Goal: Task Accomplishment & Management: Manage account settings

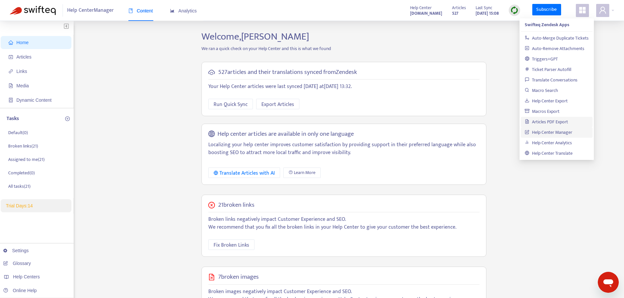
click at [112, 96] on div "Home Articles Links Media Dynamic Content Tasks Default ( 0 ) Broken links ( 21…" at bounding box center [312, 222] width 604 height 383
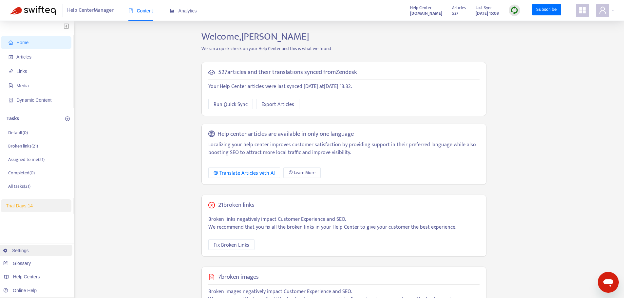
click at [29, 249] on link "Settings" at bounding box center [16, 250] width 26 height 5
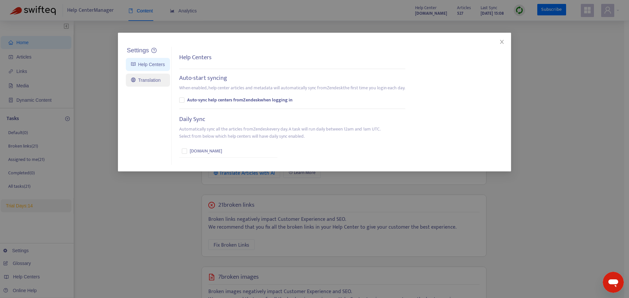
click at [151, 78] on link "Translation" at bounding box center [145, 80] width 29 height 5
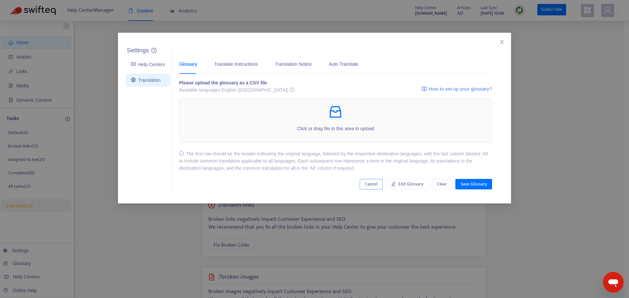
click at [366, 185] on span "Cancel" at bounding box center [371, 184] width 12 height 7
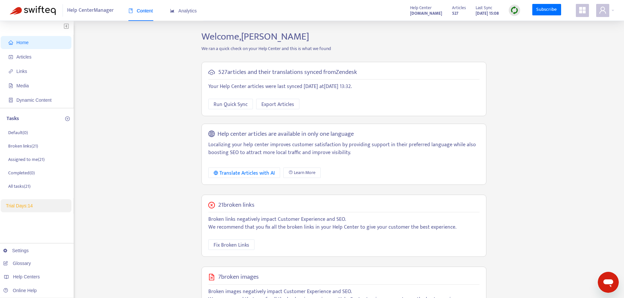
click at [96, 155] on div "Home Articles Links Media Dynamic Content Tasks Default ( 0 ) Broken links ( 21…" at bounding box center [312, 222] width 604 height 383
click at [102, 144] on div "Home Articles Links Media Dynamic Content Tasks Default ( 0 ) Broken links ( 21…" at bounding box center [312, 222] width 604 height 383
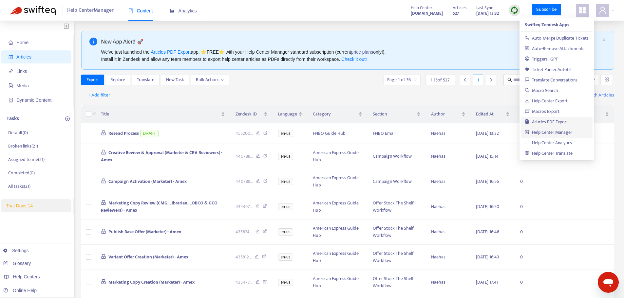
click at [366, 29] on div "Home Articles Links Media Dynamic Content Tasks Default ( 0 ) Broken links ( 21…" at bounding box center [312, 264] width 624 height 487
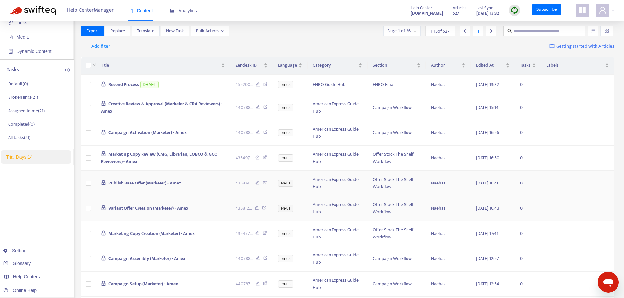
scroll to position [46, 0]
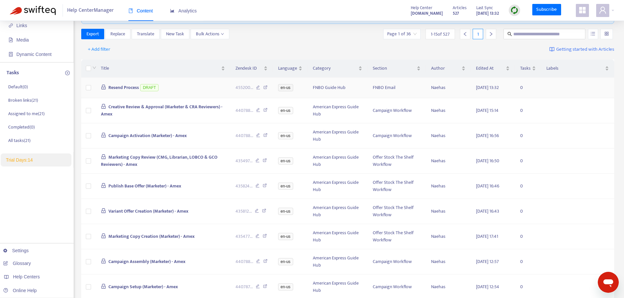
click at [258, 86] on icon at bounding box center [258, 88] width 4 height 6
click at [33, 26] on span "Links" at bounding box center [38, 25] width 58 height 13
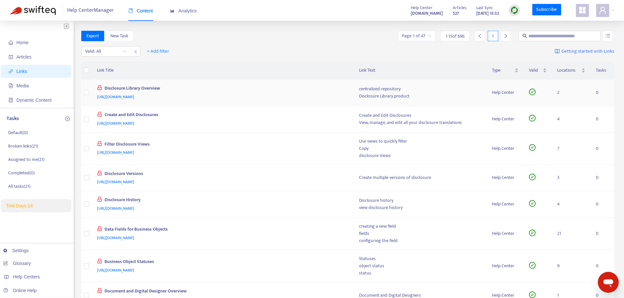
click at [134, 95] on span "[URL][DOMAIN_NAME]" at bounding box center [115, 97] width 37 height 7
click at [210, 85] on div "Disclosure Library Overview" at bounding box center [221, 89] width 249 height 9
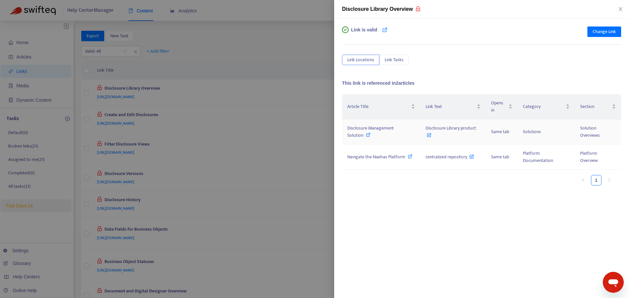
click at [398, 136] on div "Disclosure Management Solution" at bounding box center [381, 132] width 68 height 14
click at [426, 159] on span "centralized repository" at bounding box center [449, 157] width 48 height 8
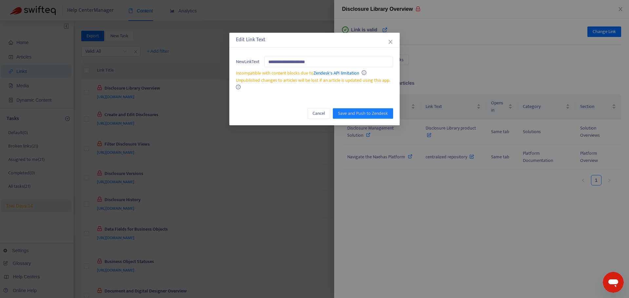
click at [287, 86] on div "Unpublished changes to articles will be lost if an article is updated using thi…" at bounding box center [314, 84] width 157 height 14
click at [390, 41] on icon "close" at bounding box center [390, 42] width 4 height 4
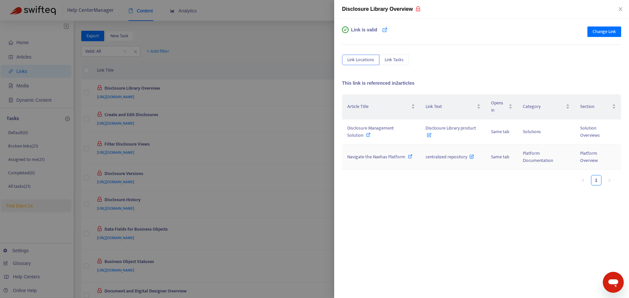
click at [426, 155] on span "centralized repository" at bounding box center [449, 157] width 48 height 8
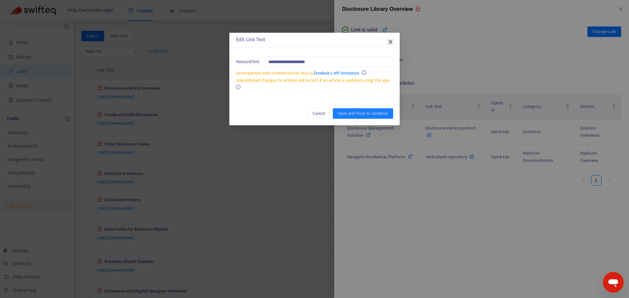
click at [387, 38] on button "Close" at bounding box center [390, 41] width 7 height 7
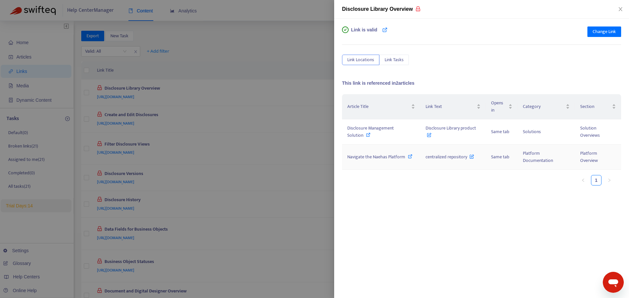
click at [430, 158] on span "centralized repository" at bounding box center [449, 157] width 48 height 8
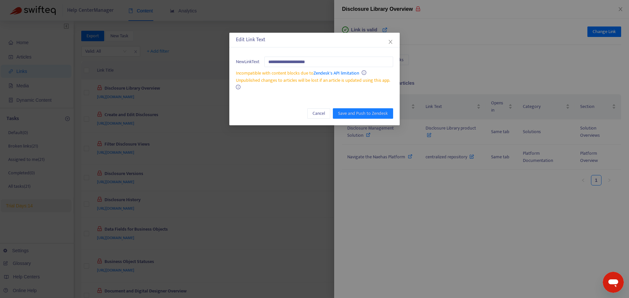
click at [389, 185] on div "**********" at bounding box center [314, 149] width 629 height 298
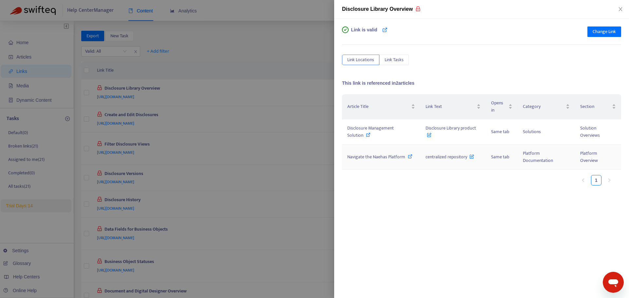
click at [409, 154] on icon at bounding box center [410, 156] width 5 height 5
click at [416, 9] on icon "lock" at bounding box center [417, 8] width 5 height 5
click at [366, 136] on icon at bounding box center [368, 135] width 5 height 5
click at [235, 78] on div at bounding box center [314, 149] width 629 height 298
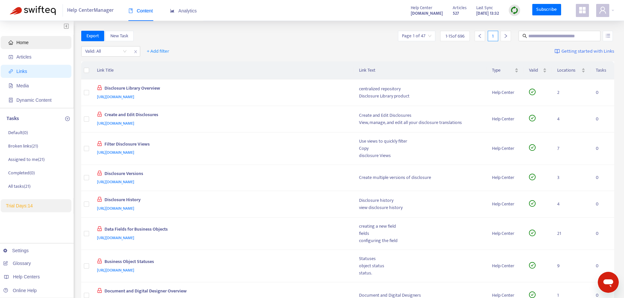
click at [34, 37] on span "Home" at bounding box center [38, 42] width 58 height 13
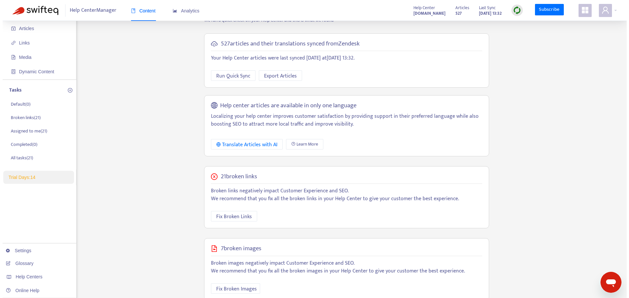
scroll to position [33, 0]
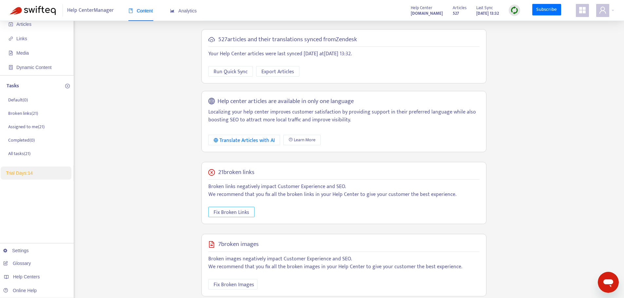
click at [238, 213] on span "Fix Broken Links" at bounding box center [232, 213] width 36 height 8
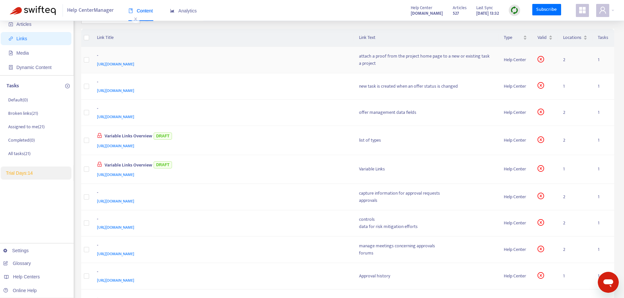
click at [215, 63] on div "[URL][DOMAIN_NAME]" at bounding box center [221, 64] width 249 height 7
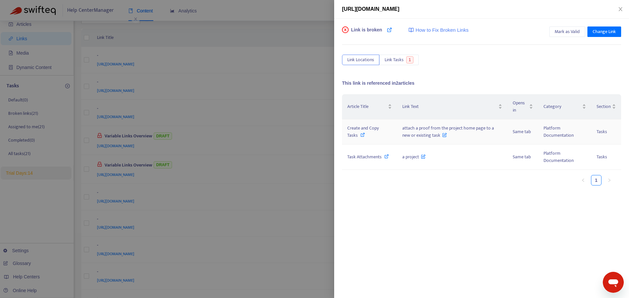
click at [363, 135] on icon at bounding box center [362, 135] width 5 height 5
click at [605, 33] on span "Change Link" at bounding box center [604, 31] width 23 height 7
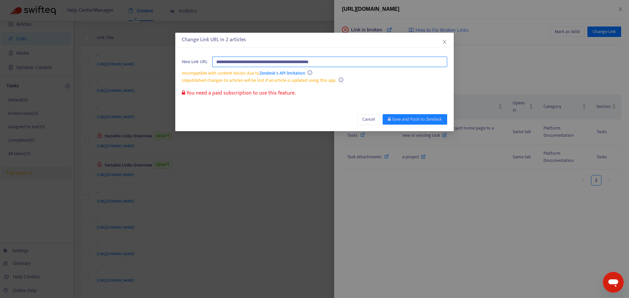
paste input "**********"
type input "**********"
click at [292, 106] on div "**********" at bounding box center [314, 82] width 278 height 99
click at [364, 120] on span "Cancel" at bounding box center [368, 119] width 12 height 7
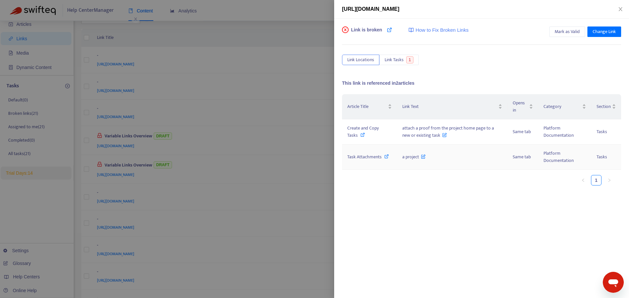
click at [423, 158] on icon at bounding box center [423, 155] width 5 height 7
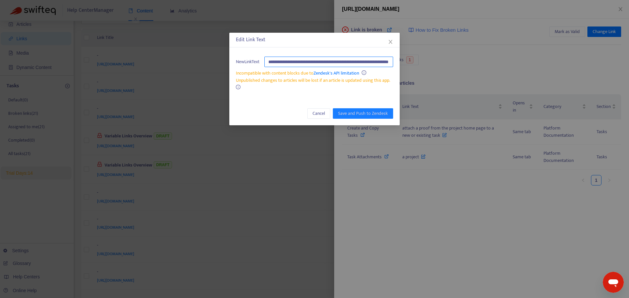
scroll to position [0, 41]
type input "*********"
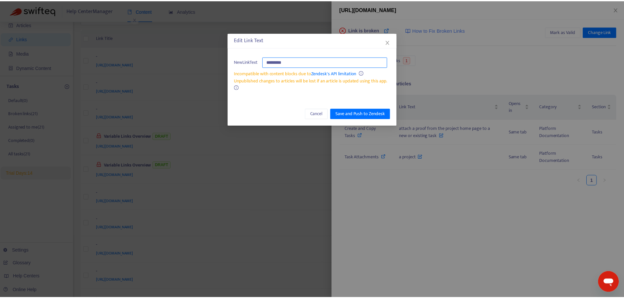
scroll to position [0, 0]
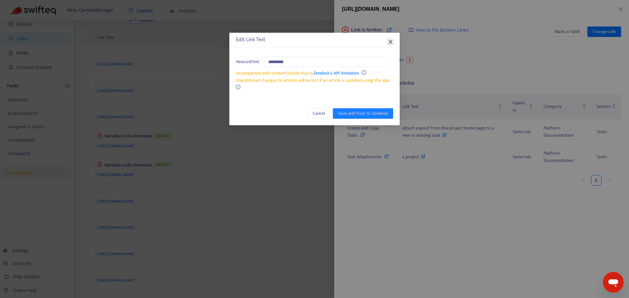
click at [388, 45] on button "Close" at bounding box center [390, 41] width 7 height 7
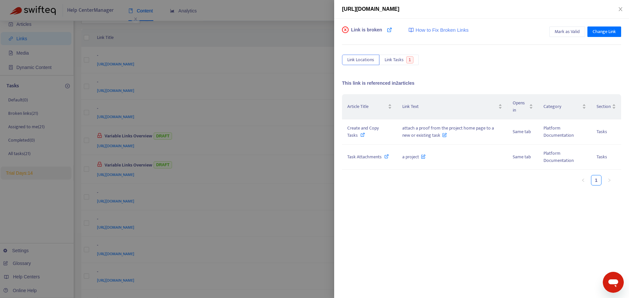
click at [461, 74] on div "Link is broken How to Fix Broken Links Mark as Valid Change Link Link Locations…" at bounding box center [481, 127] width 279 height 201
click at [494, 66] on div "Link is broken How to Fix Broken Links Mark as Valid Change Link Link Locations…" at bounding box center [481, 127] width 279 height 201
click at [388, 31] on icon at bounding box center [389, 29] width 5 height 5
click at [622, 11] on icon "close" at bounding box center [620, 9] width 5 height 5
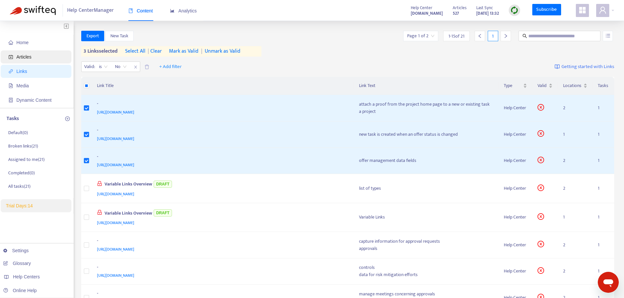
click at [48, 55] on span "Articles" at bounding box center [38, 56] width 58 height 13
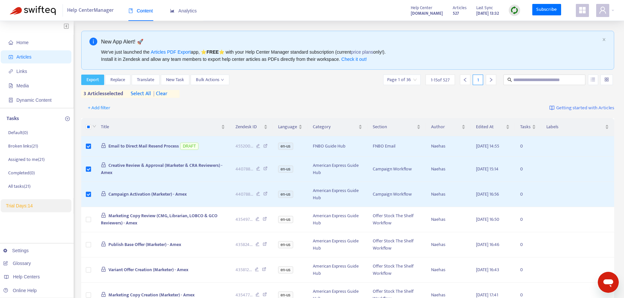
click at [90, 80] on span "Export" at bounding box center [92, 79] width 12 height 7
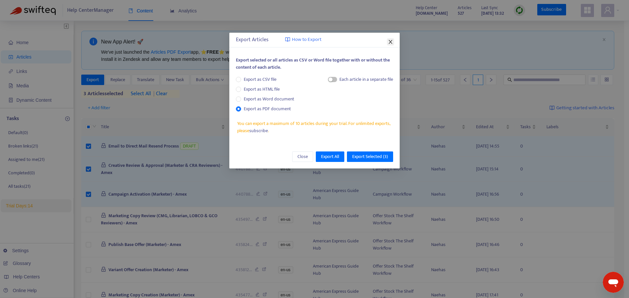
click at [389, 43] on icon "close" at bounding box center [390, 41] width 5 height 5
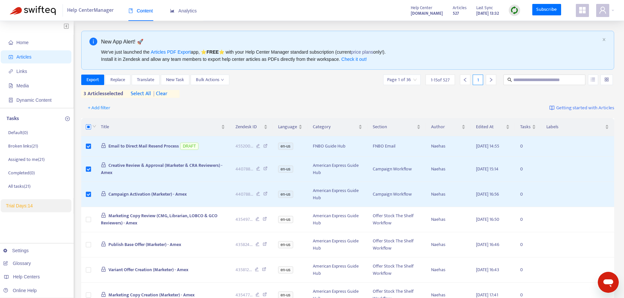
click at [88, 131] on label at bounding box center [88, 126] width 5 height 7
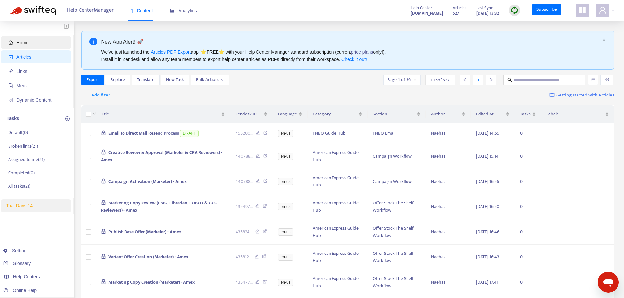
click at [38, 44] on span "Home" at bounding box center [38, 42] width 58 height 13
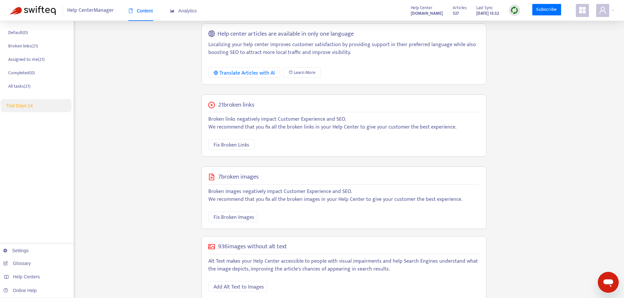
scroll to position [116, 0]
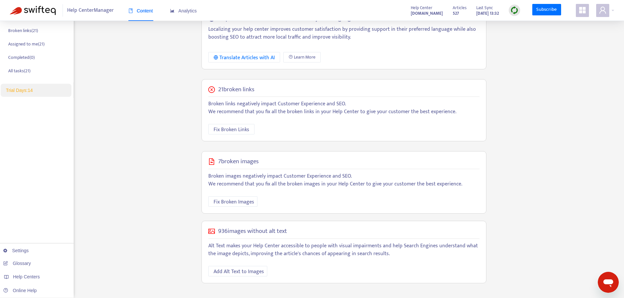
click at [83, 151] on div "Home Articles Links Media Dynamic Content Tasks Default ( 0 ) Broken links ( 21…" at bounding box center [312, 106] width 604 height 383
click at [178, 124] on div "Home Articles Links Media Dynamic Content Tasks Default ( 0 ) Broken links ( 21…" at bounding box center [312, 106] width 604 height 383
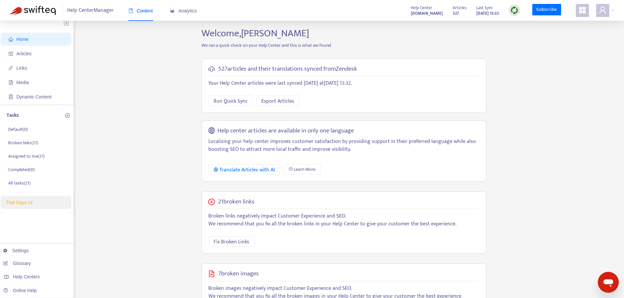
scroll to position [0, 0]
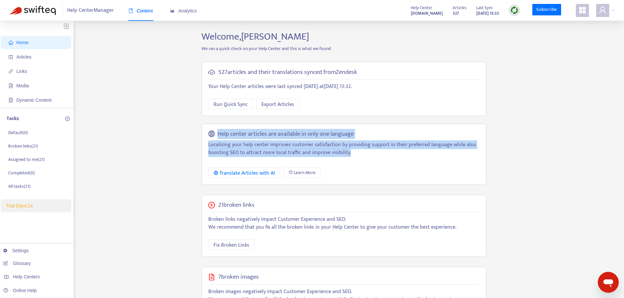
drag, startPoint x: 351, startPoint y: 152, endPoint x: 213, endPoint y: 133, distance: 140.2
click at [213, 133] on div "Help center articles are available in only one language Localizing your help ce…" at bounding box center [343, 154] width 285 height 61
click at [235, 132] on h5 "Help center articles are available in only one language" at bounding box center [285, 135] width 136 height 8
click at [233, 133] on h5 "Help center articles are available in only one language" at bounding box center [285, 135] width 136 height 8
drag, startPoint x: 217, startPoint y: 134, endPoint x: 361, endPoint y: 153, distance: 144.7
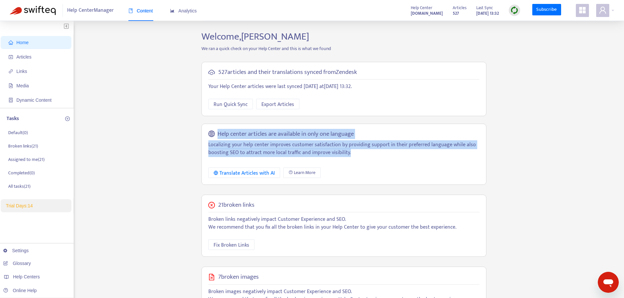
click at [361, 153] on div "Help center articles are available in only one language Localizing your help ce…" at bounding box center [343, 154] width 285 height 61
click at [361, 153] on p "Localizing your help center improves customer satisfaction by providing support…" at bounding box center [343, 149] width 271 height 16
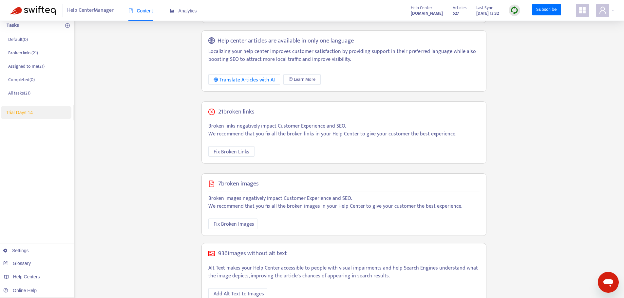
scroll to position [116, 0]
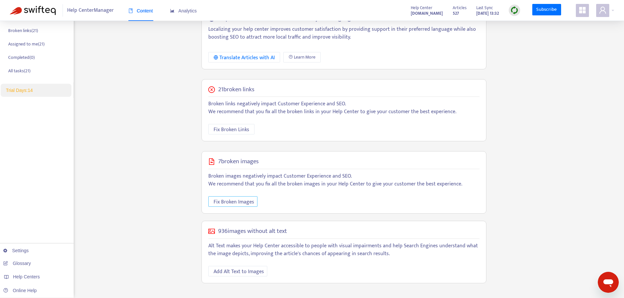
click at [242, 205] on span "Fix Broken Images" at bounding box center [234, 202] width 41 height 8
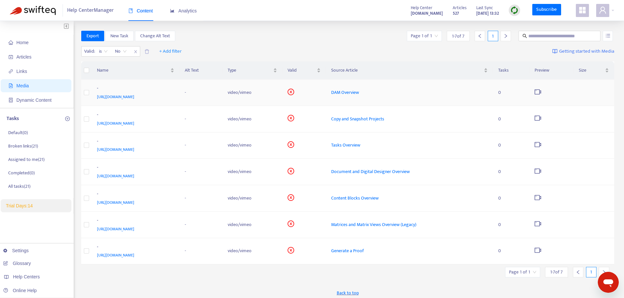
click at [172, 93] on div "-" at bounding box center [134, 89] width 75 height 9
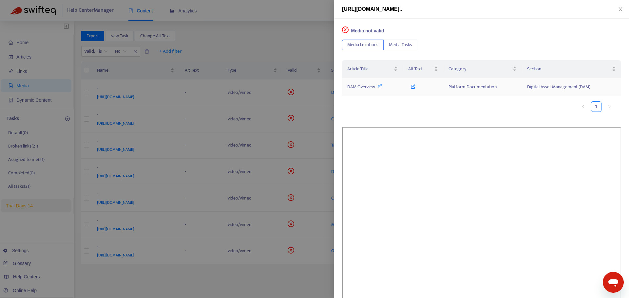
click at [366, 86] on span "DAM Overview" at bounding box center [361, 87] width 28 height 8
click at [284, 61] on div at bounding box center [314, 149] width 629 height 298
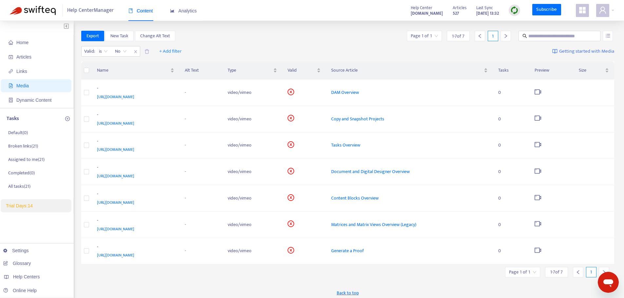
click at [31, 89] on span "Media" at bounding box center [38, 85] width 58 height 13
click at [41, 46] on span "Home" at bounding box center [38, 42] width 58 height 13
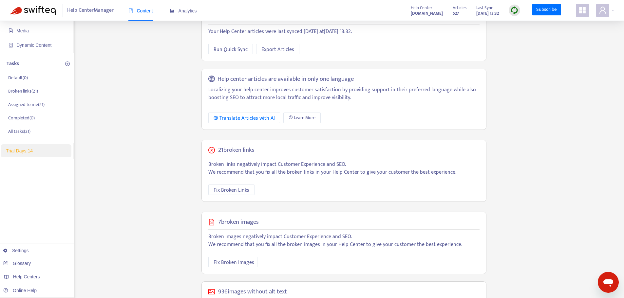
scroll to position [66, 0]
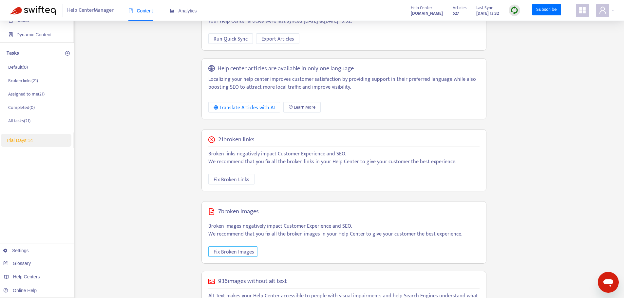
click at [234, 253] on span "Fix Broken Images" at bounding box center [234, 252] width 41 height 8
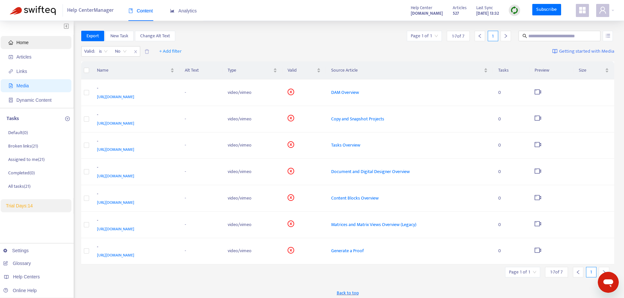
click at [33, 41] on span "Home" at bounding box center [38, 42] width 58 height 13
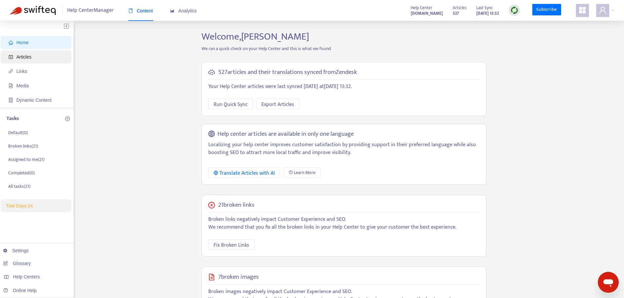
click at [36, 54] on span "Articles" at bounding box center [38, 56] width 58 height 13
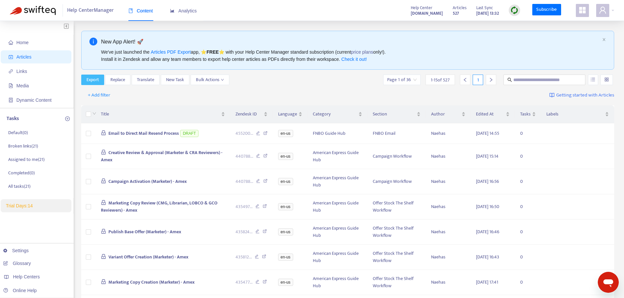
click at [90, 83] on span "Export" at bounding box center [92, 79] width 12 height 7
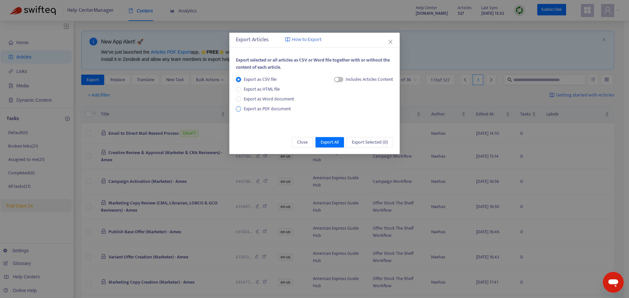
click at [246, 111] on span "Export as PDF document" at bounding box center [267, 109] width 47 height 8
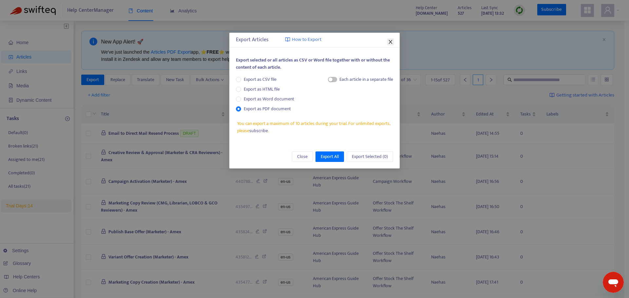
click at [388, 44] on icon "close" at bounding box center [390, 41] width 5 height 5
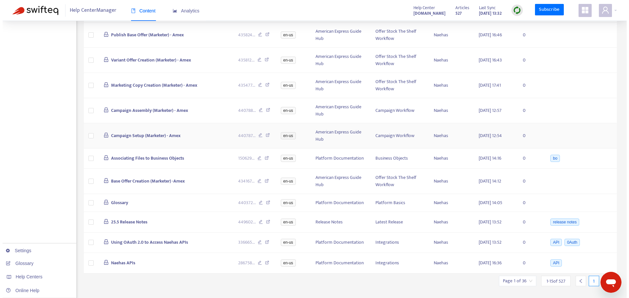
scroll to position [210, 0]
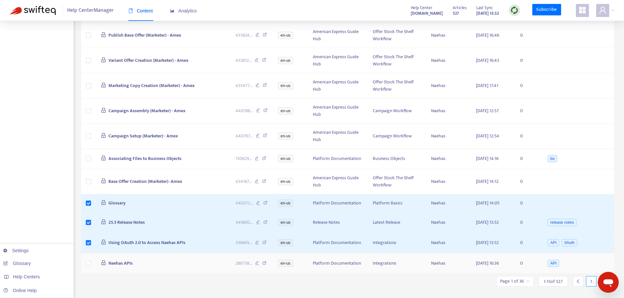
click at [84, 262] on td at bounding box center [88, 264] width 14 height 21
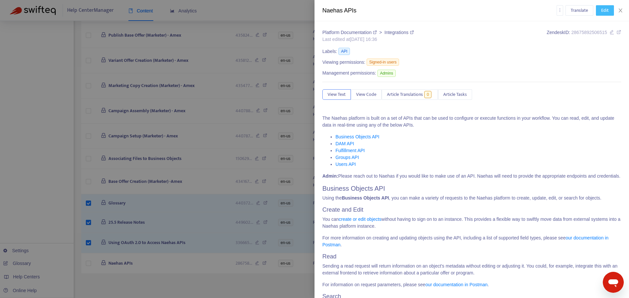
click at [607, 10] on span "Edit" at bounding box center [605, 10] width 8 height 7
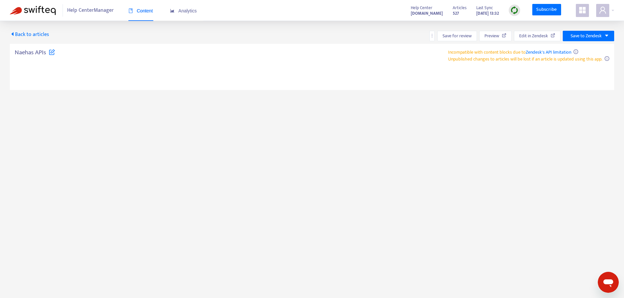
type textarea "**********"
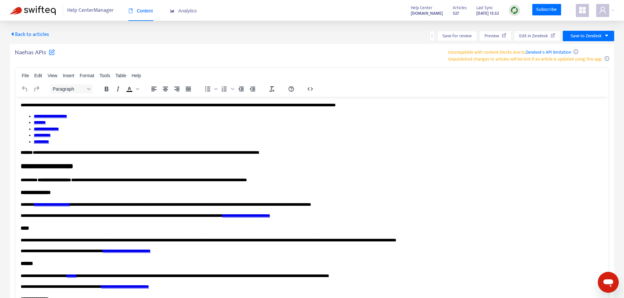
click at [29, 35] on span "Back to articles" at bounding box center [29, 34] width 39 height 9
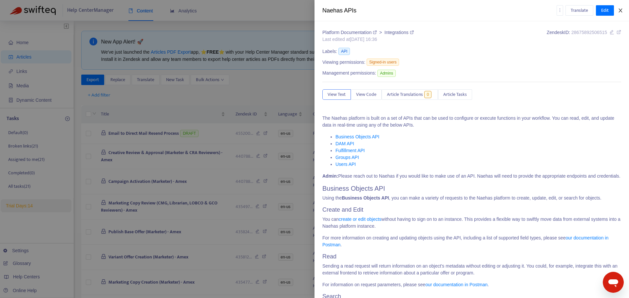
click at [619, 10] on icon "close" at bounding box center [620, 10] width 5 height 5
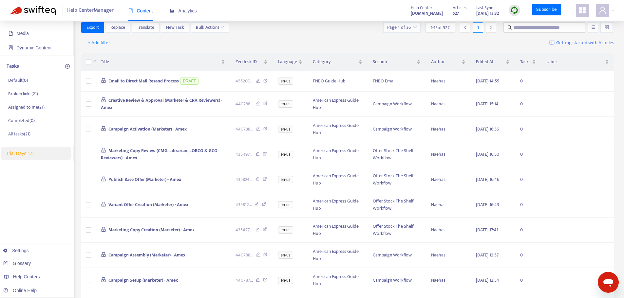
scroll to position [210, 0]
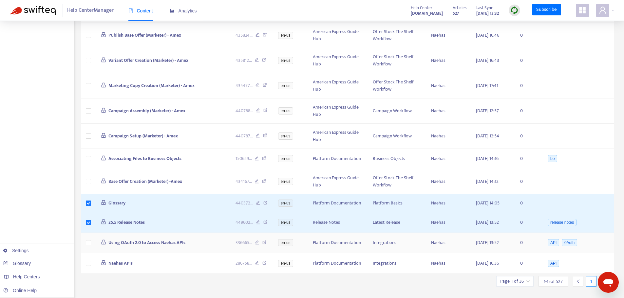
click at [92, 246] on td at bounding box center [88, 243] width 14 height 21
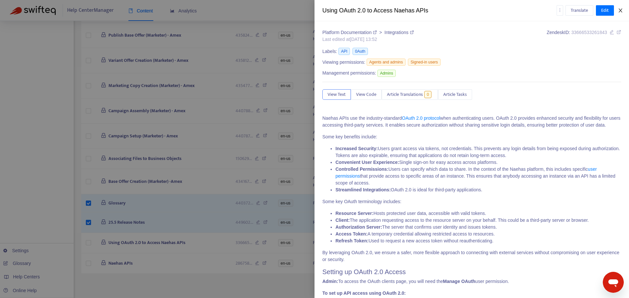
click at [617, 11] on button "Close" at bounding box center [620, 11] width 9 height 6
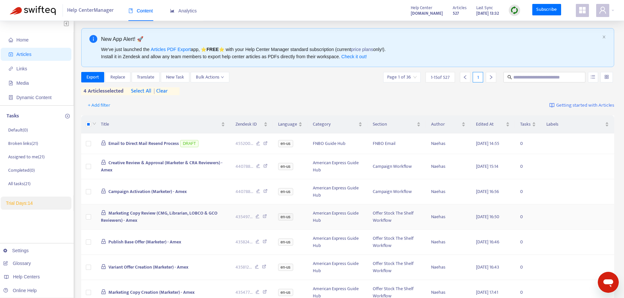
scroll to position [0, 0]
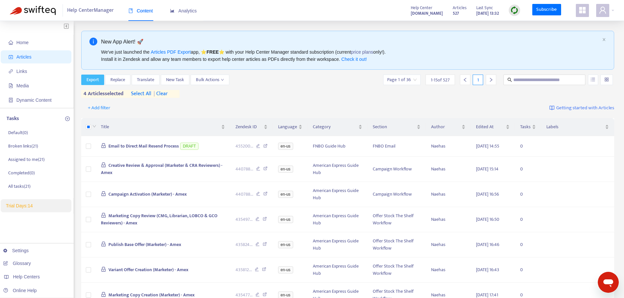
click at [92, 81] on span "Export" at bounding box center [92, 79] width 12 height 7
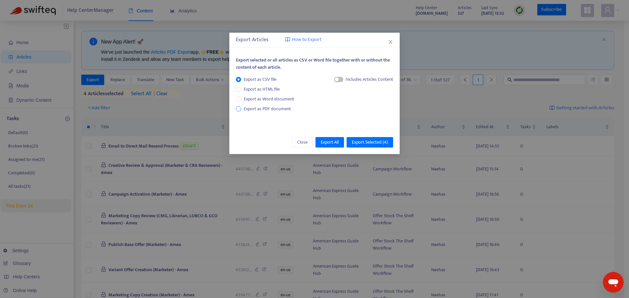
click at [254, 107] on span "Export as PDF document" at bounding box center [267, 109] width 47 height 8
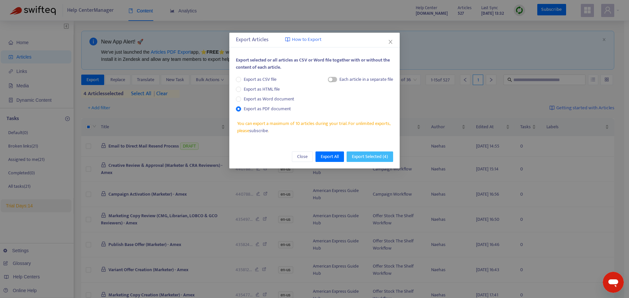
click at [354, 160] on span "Export Selected ( 4 )" at bounding box center [370, 156] width 36 height 7
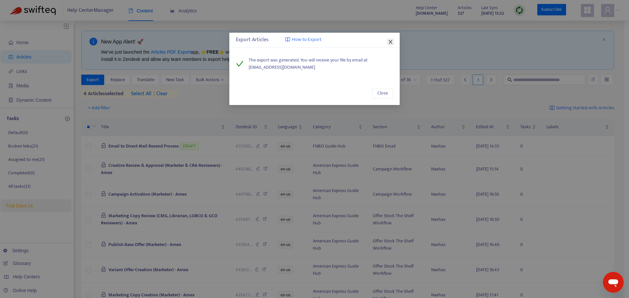
click at [389, 41] on icon "close" at bounding box center [390, 41] width 5 height 5
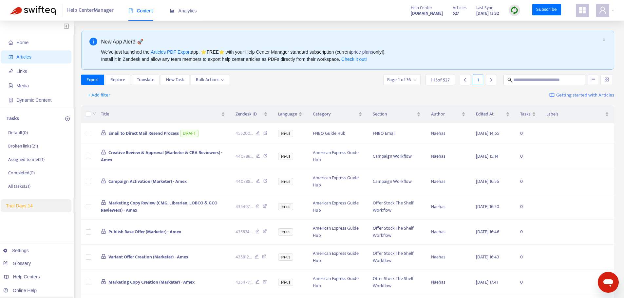
click at [495, 82] on div at bounding box center [491, 80] width 10 height 10
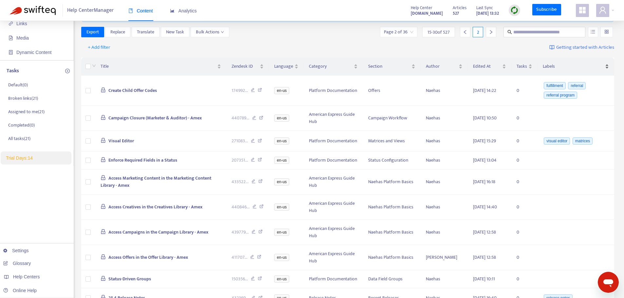
scroll to position [18, 0]
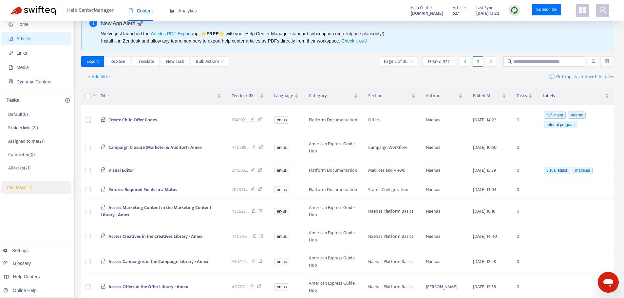
click at [460, 61] on div at bounding box center [465, 61] width 10 height 10
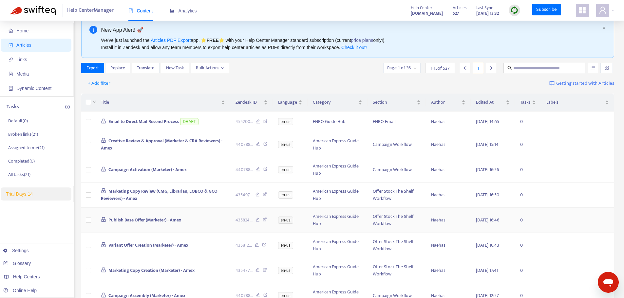
scroll to position [0, 0]
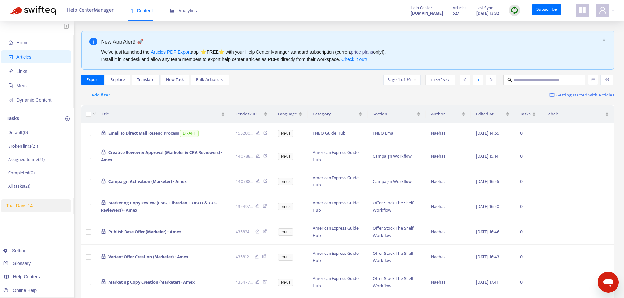
click at [158, 99] on div "+ Add filter Getting started with Articles" at bounding box center [347, 95] width 533 height 15
click at [77, 156] on div "Home Articles Links Media Dynamic Content Tasks Default ( 0 ) Broken links ( 21…" at bounding box center [312, 269] width 604 height 477
click at [269, 88] on div "+ Add filter Getting started with Articles" at bounding box center [347, 95] width 533 height 15
click at [75, 206] on div "Home Articles Links Media Dynamic Content Tasks Default ( 0 ) Broken links ( 21…" at bounding box center [312, 269] width 604 height 477
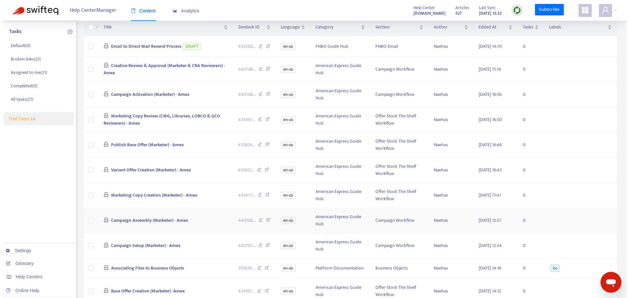
scroll to position [79, 0]
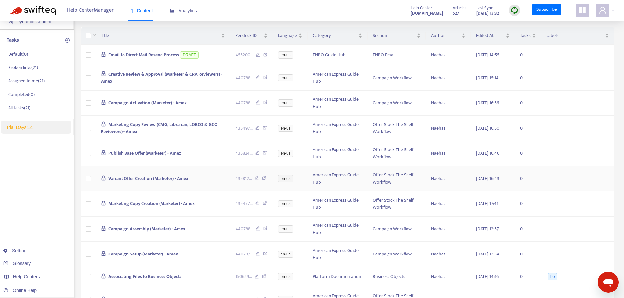
click at [171, 178] on span "Variant Offer Creation (Marketer) - Amex" at bounding box center [148, 179] width 80 height 8
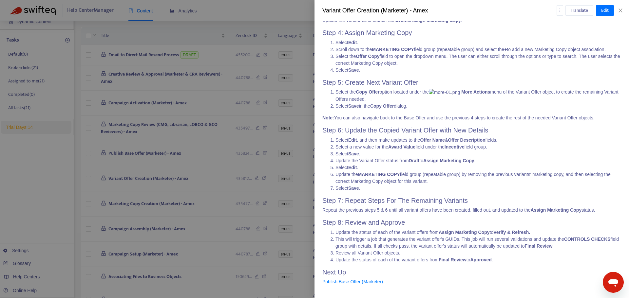
scroll to position [968, 0]
click at [166, 172] on div at bounding box center [314, 149] width 629 height 298
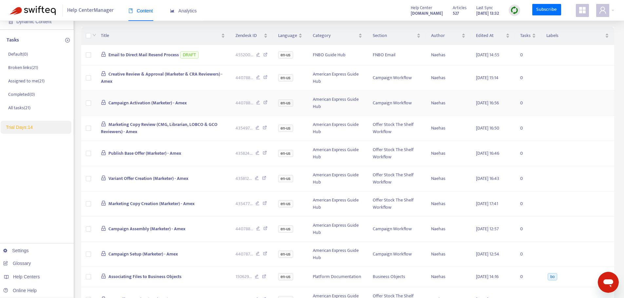
click at [161, 103] on span "Campaign Activation (Marketer) - Amex" at bounding box center [147, 103] width 78 height 8
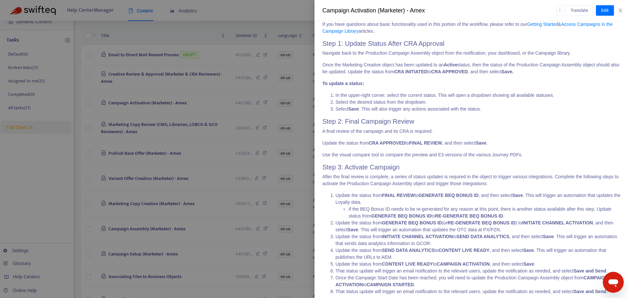
scroll to position [197, 0]
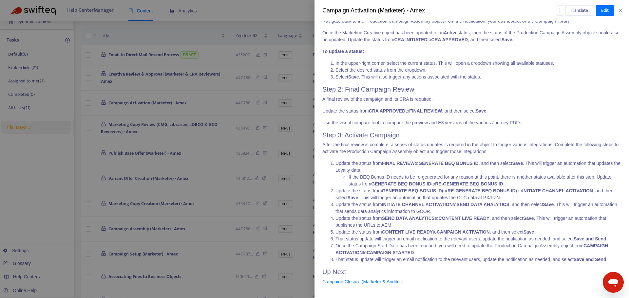
click at [231, 182] on div at bounding box center [314, 149] width 629 height 298
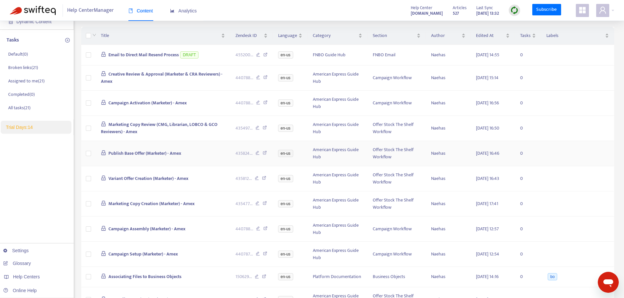
click at [188, 155] on td "Publish Base Offer (Marketer) - Amex" at bounding box center [163, 153] width 135 height 25
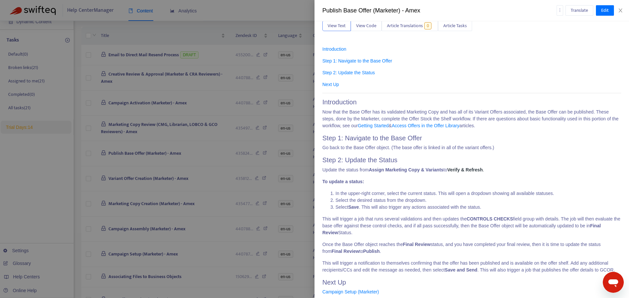
scroll to position [68, 0]
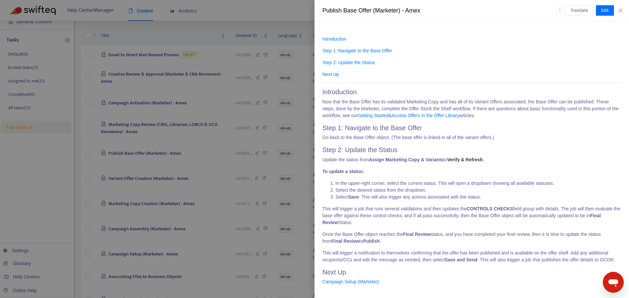
click at [200, 199] on div at bounding box center [314, 149] width 629 height 298
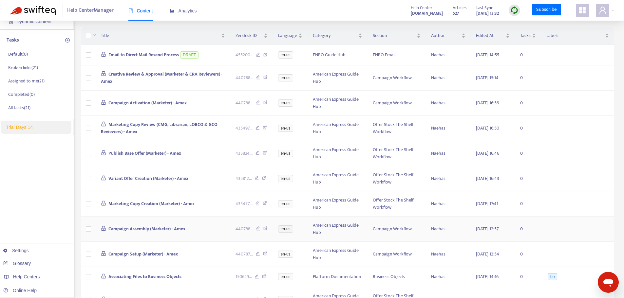
click at [195, 237] on td "Campaign Assembly (Marketer) - Amex" at bounding box center [163, 229] width 135 height 25
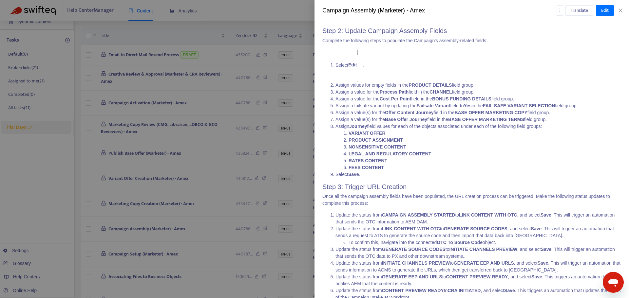
scroll to position [69, 0]
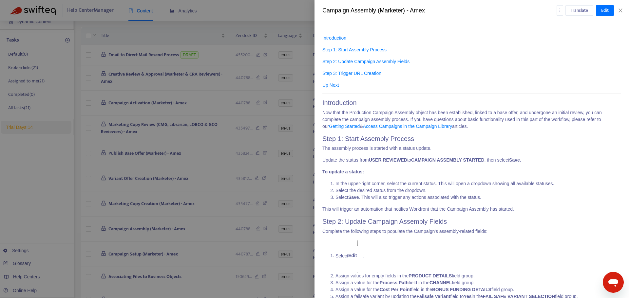
click at [191, 178] on div at bounding box center [314, 149] width 629 height 298
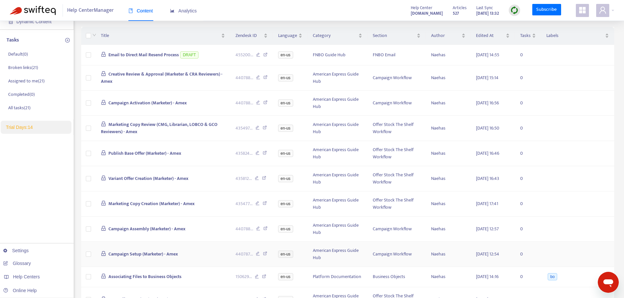
click at [169, 251] on span "Campaign Setup (Marketer) - Amex" at bounding box center [142, 255] width 69 height 8
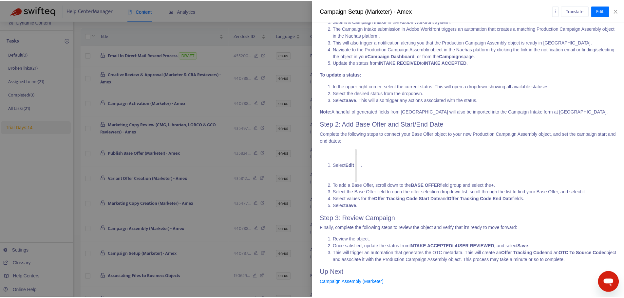
scroll to position [209, 0]
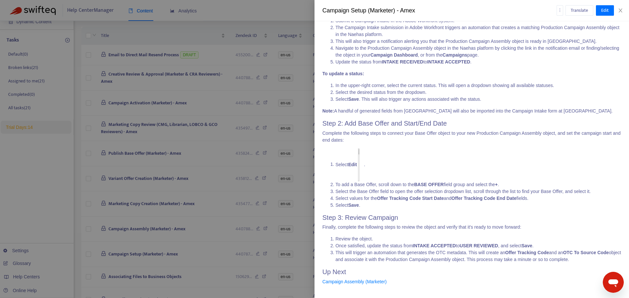
click at [177, 200] on div at bounding box center [314, 149] width 629 height 298
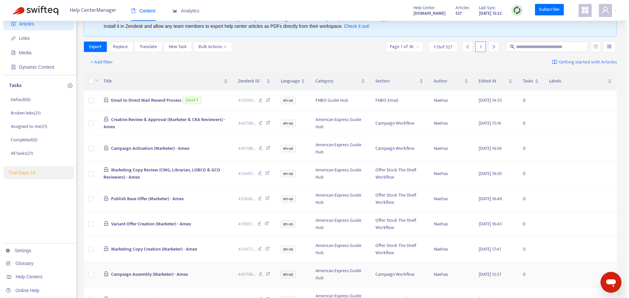
scroll to position [13, 0]
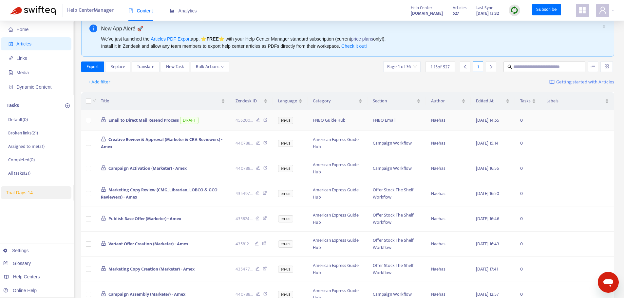
click at [156, 121] on span "Email to Direct Mail Resend Process" at bounding box center [143, 121] width 70 height 8
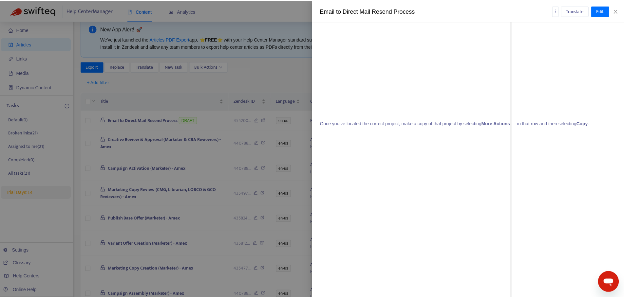
scroll to position [1245, 0]
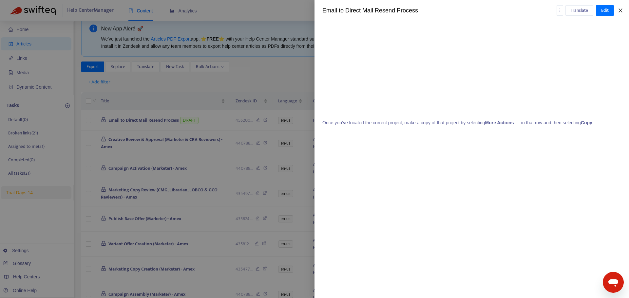
click at [621, 8] on icon "close" at bounding box center [620, 10] width 5 height 5
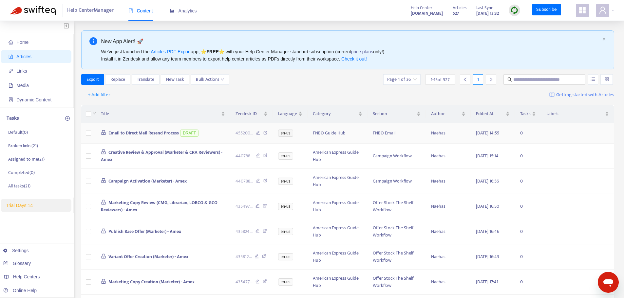
scroll to position [0, 0]
click at [287, 91] on div "+ Add filter Getting started with Articles" at bounding box center [347, 95] width 533 height 15
click at [327, 85] on div "Export Replace Translate New Task Bulk Actions Page 1 of 36 1 - 15 of 527 1" at bounding box center [347, 80] width 533 height 10
click at [221, 82] on icon "down" at bounding box center [222, 79] width 3 height 3
click at [306, 95] on div "+ Add filter Getting started with Articles" at bounding box center [347, 95] width 533 height 15
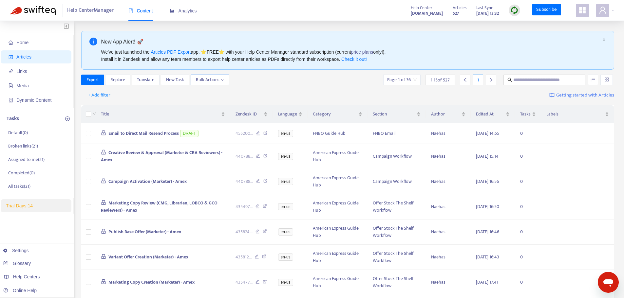
click at [217, 80] on span "Bulk Actions" at bounding box center [210, 79] width 28 height 7
click at [263, 84] on div "Export Replace Translate New Task Bulk Actions Page 1 of 36 1 - 15 of 527 1" at bounding box center [347, 80] width 533 height 10
drag, startPoint x: 419, startPoint y: 39, endPoint x: 426, endPoint y: 41, distance: 7.0
click at [419, 39] on div "New App Alert! 🚀" at bounding box center [350, 42] width 499 height 8
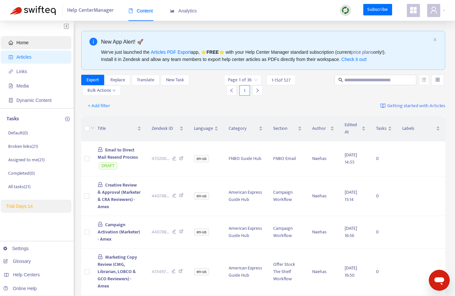
click at [40, 37] on span "Home" at bounding box center [38, 42] width 58 height 13
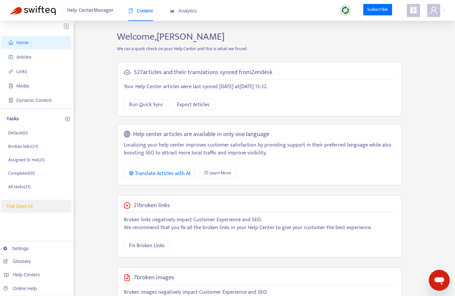
click at [103, 84] on div "Home Articles Links Media Dynamic Content Tasks Default ( 0 ) Broken links ( 21…" at bounding box center [227, 222] width 435 height 383
click at [148, 104] on span "Run Quick Sync" at bounding box center [146, 105] width 34 height 8
click at [244, 83] on p "Your Help Center articles were last synced [DATE] at [DATE] 13:32 ." at bounding box center [259, 87] width 271 height 8
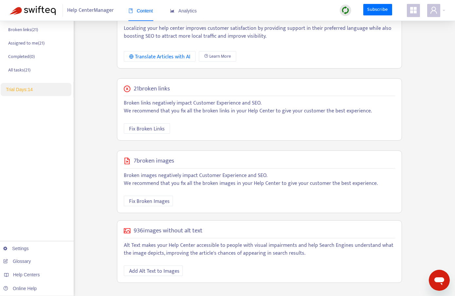
scroll to position [118, 0]
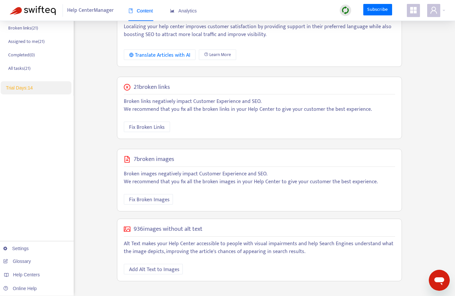
drag, startPoint x: 134, startPoint y: 86, endPoint x: 375, endPoint y: 108, distance: 241.7
click at [375, 108] on div "21 broken links Broken links negatively impact Customer Experience and SEO. We …" at bounding box center [259, 108] width 285 height 63
click at [373, 108] on p "Broken links negatively impact Customer Experience and SEO. We recommend that y…" at bounding box center [259, 106] width 271 height 16
drag, startPoint x: 136, startPoint y: 159, endPoint x: 385, endPoint y: 183, distance: 250.8
click at [385, 183] on div "7 broken images Broken images negatively impact Customer Experience and SEO. We…" at bounding box center [259, 180] width 285 height 63
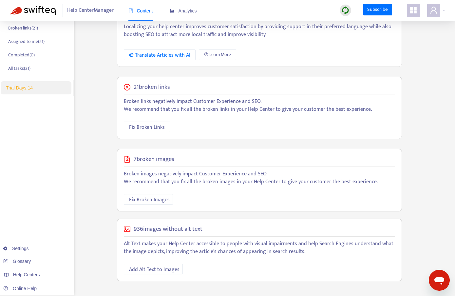
click at [385, 183] on p "Broken images negatively impact Customer Experience and SEO. We recommend that …" at bounding box center [259, 178] width 271 height 16
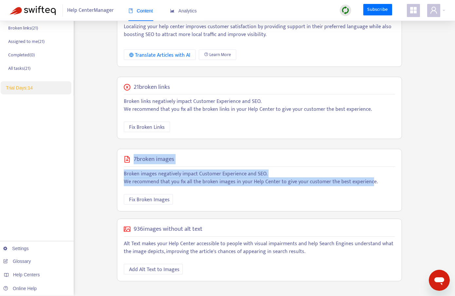
drag, startPoint x: 135, startPoint y: 157, endPoint x: 365, endPoint y: 178, distance: 231.2
click at [365, 178] on div "7 broken images Broken images negatively impact Customer Experience and SEO. We…" at bounding box center [259, 180] width 285 height 63
click at [337, 175] on p "Broken images negatively impact Customer Experience and SEO. We recommend that …" at bounding box center [259, 178] width 271 height 16
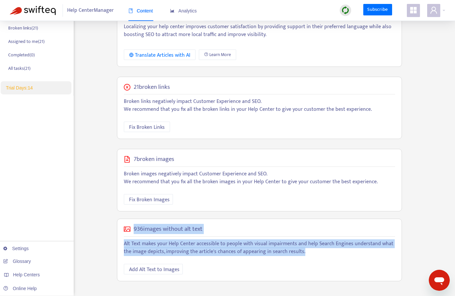
drag, startPoint x: 134, startPoint y: 230, endPoint x: 304, endPoint y: 254, distance: 171.3
click at [304, 254] on div "936 images without alt text Alt Text makes your Help Center accessible to peopl…" at bounding box center [259, 249] width 285 height 63
click at [303, 252] on p "Alt Text makes your Help Center accessible to people with visual impairments an…" at bounding box center [259, 248] width 271 height 16
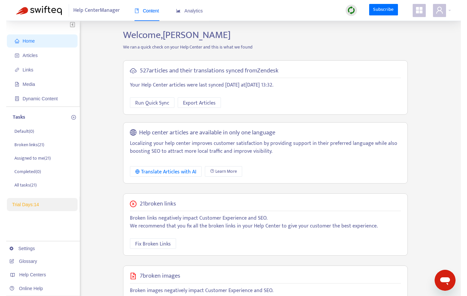
scroll to position [0, 0]
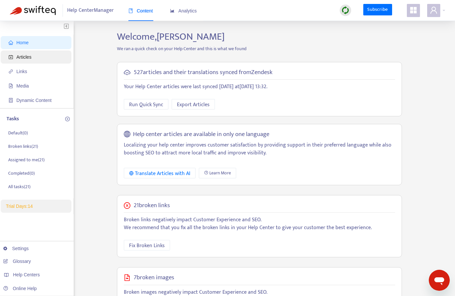
click at [42, 55] on span "Articles" at bounding box center [38, 56] width 58 height 13
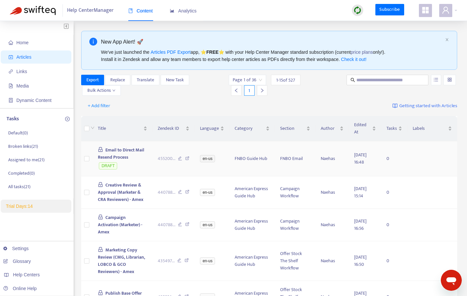
click at [154, 152] on td "455200 ..." at bounding box center [174, 158] width 43 height 35
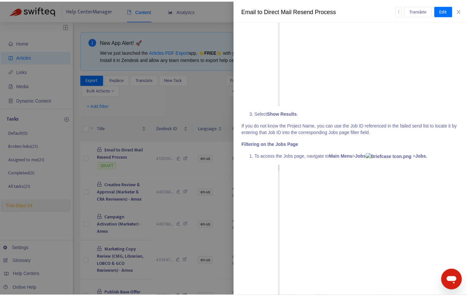
scroll to position [950, 0]
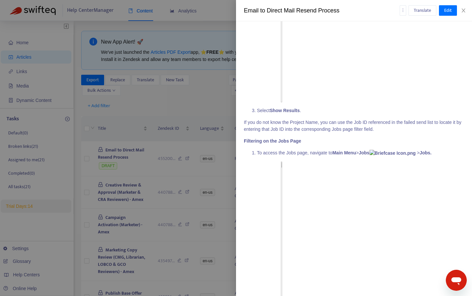
click at [187, 106] on div at bounding box center [236, 148] width 472 height 296
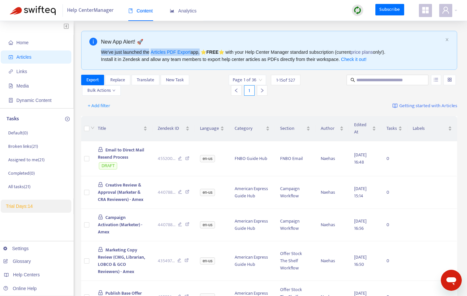
drag, startPoint x: 99, startPoint y: 52, endPoint x: 198, endPoint y: 52, distance: 98.3
click at [198, 52] on div "New App Alert! 🚀 We've just launched the Articles PDF Export app, ⭐ FREE ⭐️ wit…" at bounding box center [269, 50] width 377 height 39
click at [198, 52] on div "We've just launched the Articles PDF Export app, ⭐ FREE ⭐️ with your Help Cente…" at bounding box center [272, 55] width 342 height 14
click at [100, 82] on button "Export" at bounding box center [92, 80] width 23 height 10
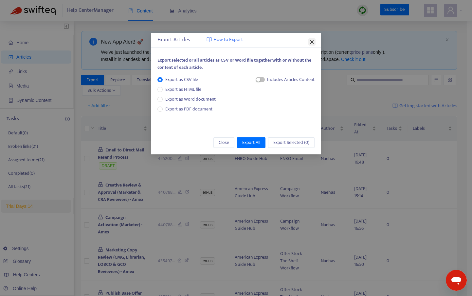
click at [310, 39] on icon "close" at bounding box center [312, 41] width 5 height 5
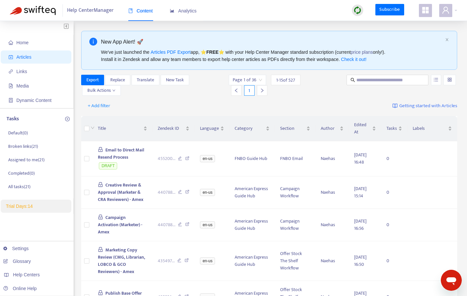
click at [167, 104] on div "+ Add filter Getting started with Articles" at bounding box center [269, 105] width 377 height 15
click at [86, 80] on span "Export" at bounding box center [92, 79] width 12 height 7
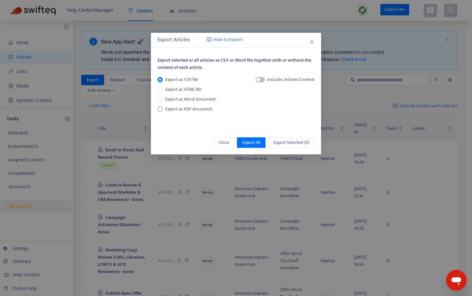
click at [172, 108] on span "Export as PDF document" at bounding box center [188, 109] width 47 height 8
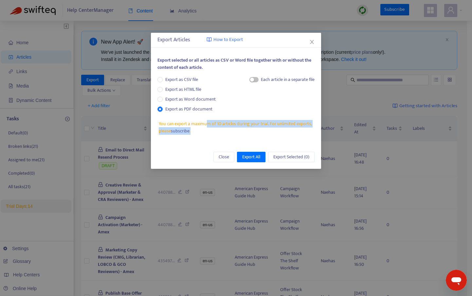
drag, startPoint x: 208, startPoint y: 125, endPoint x: 248, endPoint y: 131, distance: 40.1
click at [248, 131] on span "You can export a maximum of 10 articles during your trial. For unlimited export…" at bounding box center [237, 127] width 156 height 14
click at [242, 133] on span "You can export a maximum of 10 articles during your trial. For unlimited export…" at bounding box center [237, 127] width 156 height 14
click at [311, 39] on button "Close" at bounding box center [312, 41] width 7 height 7
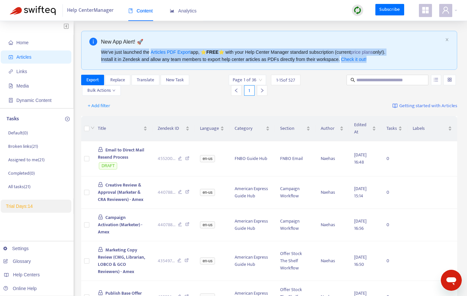
drag, startPoint x: 378, startPoint y: 59, endPoint x: 97, endPoint y: 53, distance: 280.8
click at [97, 53] on div "New App Alert! 🚀 We've just launched the Articles PDF Export app, ⭐ FREE ⭐️ wit…" at bounding box center [269, 50] width 377 height 39
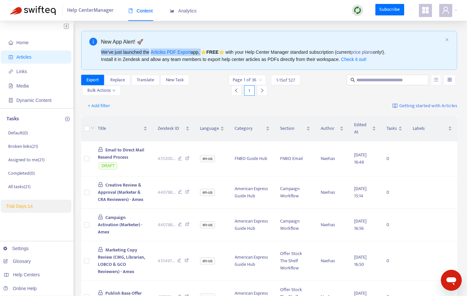
drag, startPoint x: 97, startPoint y: 53, endPoint x: 199, endPoint y: 52, distance: 101.9
click at [199, 52] on div "New App Alert! 🚀 We've just launched the Articles PDF Export app, ⭐ FREE ⭐️ wit…" at bounding box center [269, 50] width 377 height 39
click at [184, 66] on div "New App Alert! 🚀 We've just launched the Articles PDF Export app, ⭐ FREE ⭐️ wit…" at bounding box center [269, 50] width 377 height 39
click at [97, 82] on span "Export" at bounding box center [92, 79] width 12 height 7
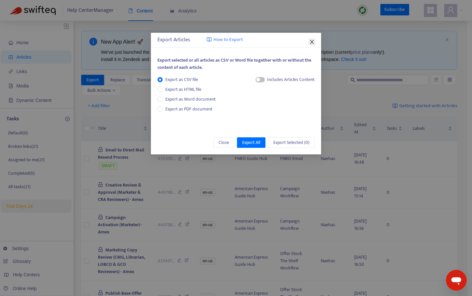
click at [311, 42] on icon "close" at bounding box center [312, 41] width 5 height 5
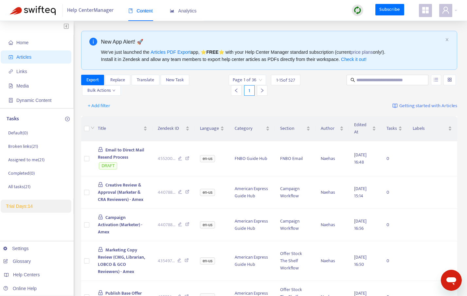
click at [423, 8] on icon "appstore" at bounding box center [426, 10] width 7 height 7
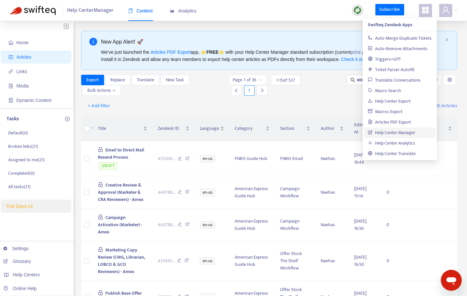
click at [277, 50] on div "We've just launched the Articles PDF Export app, ⭐ FREE ⭐️ with your Help Cente…" at bounding box center [272, 55] width 342 height 14
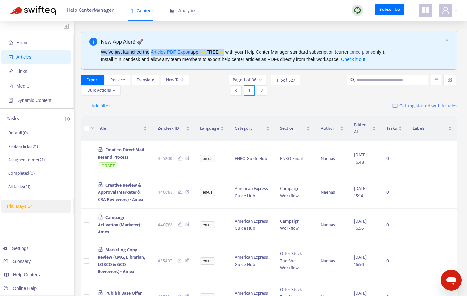
drag, startPoint x: 101, startPoint y: 52, endPoint x: 221, endPoint y: 51, distance: 119.6
click at [221, 51] on div "We've just launched the Articles PDF Export app, ⭐ FREE ⭐️ with your Help Cente…" at bounding box center [272, 55] width 342 height 14
click at [228, 52] on div "We've just launched the Articles PDF Export app, ⭐ FREE ⭐️ with your Help Cente…" at bounding box center [272, 55] width 342 height 14
click at [179, 156] on icon at bounding box center [180, 159] width 4 height 6
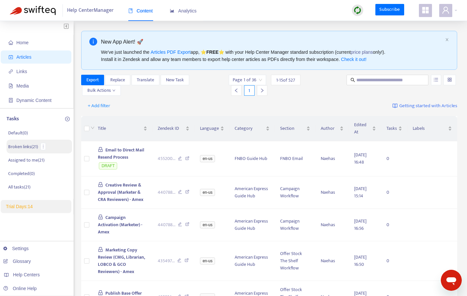
click at [28, 144] on p "Broken links ( 21 )" at bounding box center [23, 146] width 30 height 7
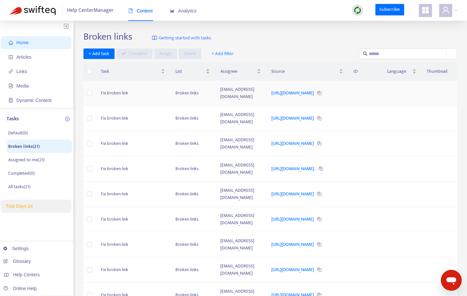
click at [128, 94] on td "Fix broken link" at bounding box center [133, 93] width 75 height 25
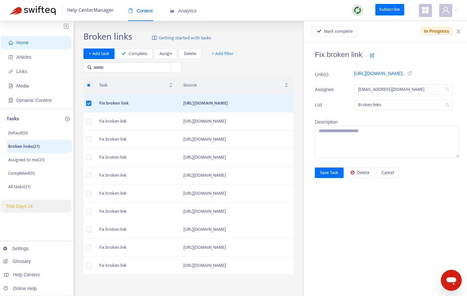
click at [233, 75] on div "Broken links Getting started with tasks + Add task Complete Assign Delete + Add…" at bounding box center [271, 222] width 374 height 383
click at [458, 32] on icon "close" at bounding box center [459, 31] width 4 height 4
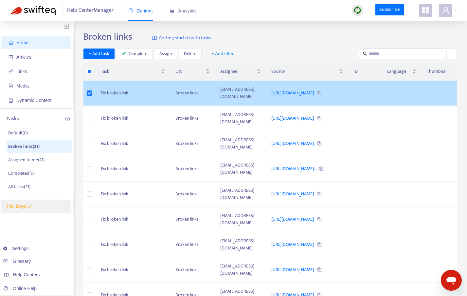
click at [382, 97] on td at bounding box center [365, 93] width 34 height 25
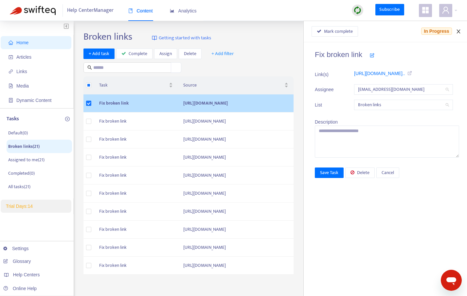
click at [456, 31] on icon "close" at bounding box center [458, 31] width 5 height 5
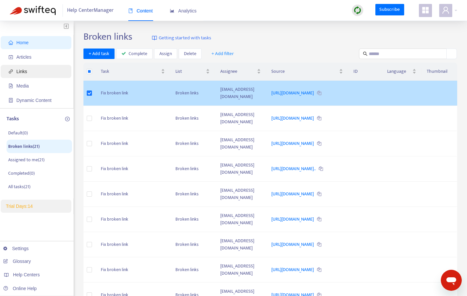
click at [29, 74] on span "Links" at bounding box center [38, 71] width 58 height 13
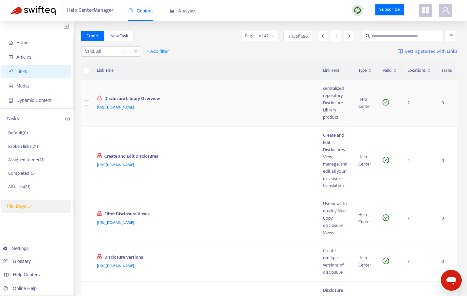
click at [292, 96] on div "Disclosure Library Overview" at bounding box center [204, 99] width 214 height 9
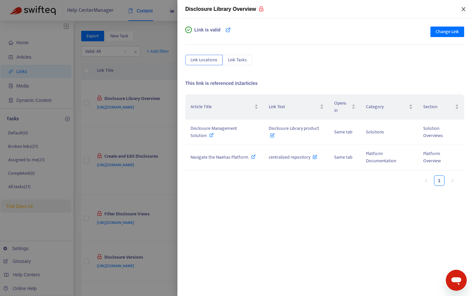
click at [463, 10] on icon "close" at bounding box center [464, 9] width 4 height 4
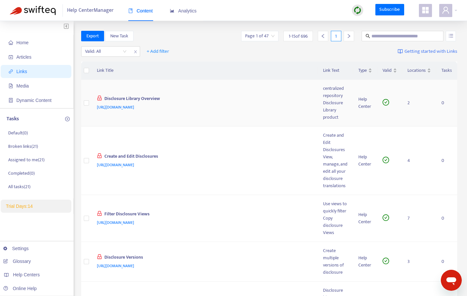
click at [251, 100] on div "Disclosure Library Overview" at bounding box center [204, 99] width 214 height 9
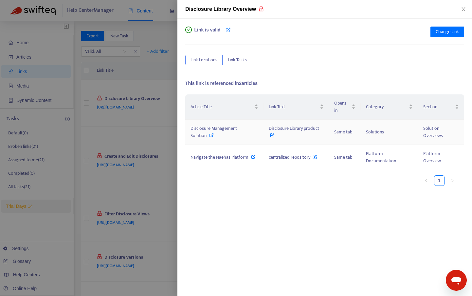
click at [211, 137] on icon at bounding box center [211, 135] width 5 height 5
click at [326, 134] on td "Disclosure Library product" at bounding box center [297, 132] width 66 height 25
click at [320, 134] on td "Disclosure Library product" at bounding box center [297, 132] width 66 height 25
click at [271, 134] on icon at bounding box center [272, 133] width 5 height 7
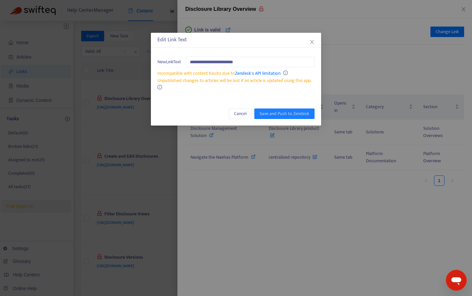
click at [199, 85] on div "Unpublished changes to articles will be lost if an article is updated using thi…" at bounding box center [236, 84] width 157 height 14
drag, startPoint x: 157, startPoint y: 74, endPoint x: 234, endPoint y: 75, distance: 77.3
click at [234, 75] on div "**********" at bounding box center [236, 74] width 170 height 48
click at [232, 74] on span "Incompatible with content blocks due to Zendesk's API limitation" at bounding box center [219, 73] width 123 height 8
click at [240, 111] on span "Cancel" at bounding box center [240, 113] width 12 height 7
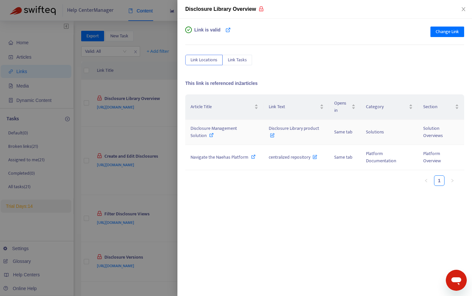
click at [235, 136] on div "Disclosure Management Solution" at bounding box center [225, 132] width 68 height 14
click at [291, 134] on td "Disclosure Library product" at bounding box center [297, 132] width 66 height 25
click at [289, 128] on span "Disclosure Library product" at bounding box center [294, 131] width 50 height 15
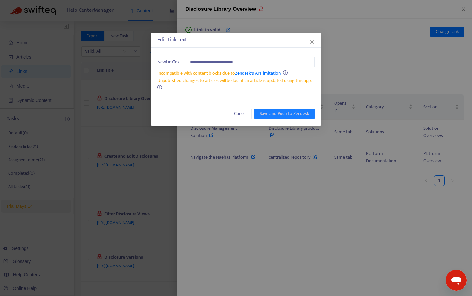
click at [207, 90] on div "Unpublished changes to articles will be lost if an article is updated using thi…" at bounding box center [236, 84] width 157 height 14
click at [264, 60] on input "**********" at bounding box center [250, 62] width 129 height 10
click at [314, 42] on icon "close" at bounding box center [312, 41] width 5 height 5
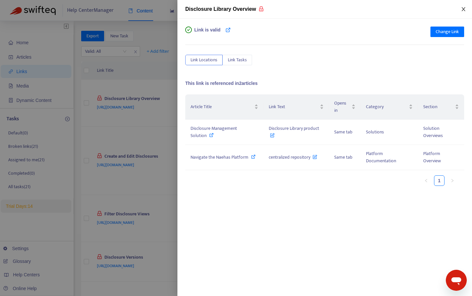
click at [461, 10] on icon "close" at bounding box center [463, 9] width 5 height 5
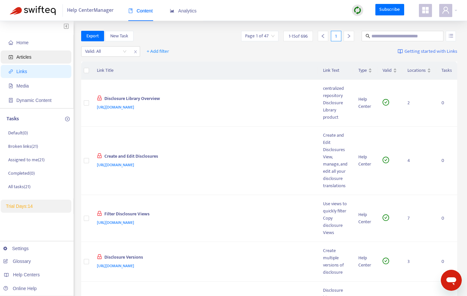
click at [29, 55] on span "Articles" at bounding box center [23, 56] width 15 height 5
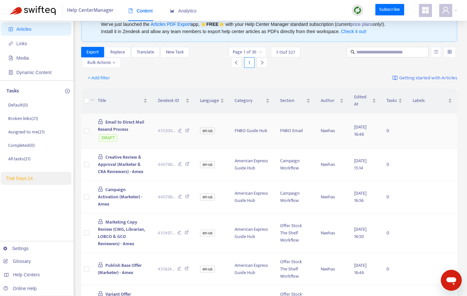
scroll to position [33, 0]
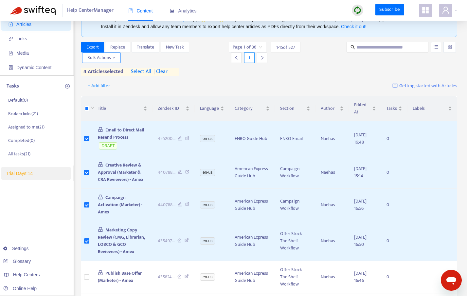
click at [103, 58] on span "Bulk Actions" at bounding box center [101, 57] width 28 height 7
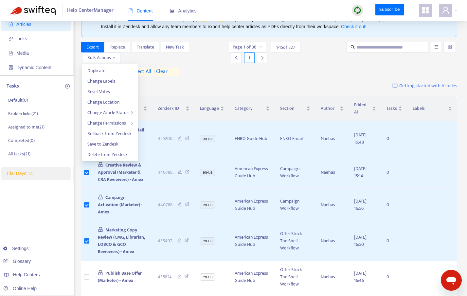
click at [174, 82] on div "+ Add filter Getting started with Articles" at bounding box center [269, 85] width 377 height 15
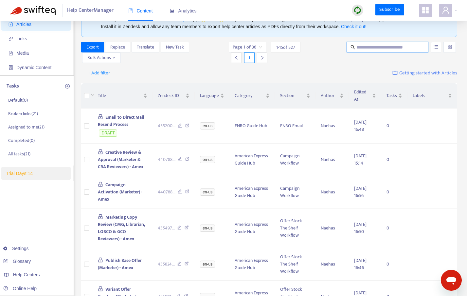
click at [383, 48] on input "text" at bounding box center [388, 47] width 63 height 7
click at [314, 66] on div "+ Add filter Getting started with Articles" at bounding box center [269, 73] width 377 height 15
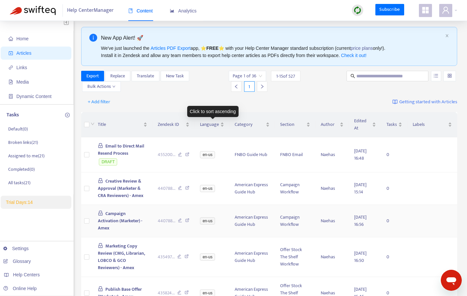
scroll to position [0, 0]
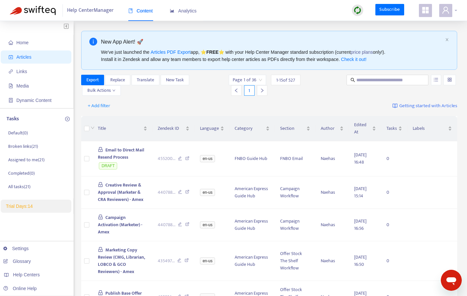
click at [455, 11] on div at bounding box center [449, 10] width 18 height 13
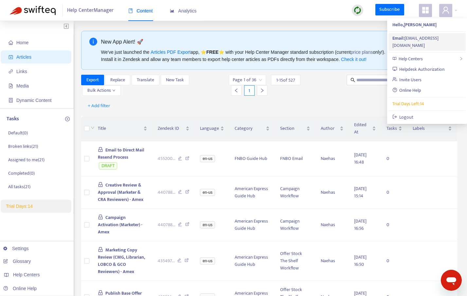
click at [409, 38] on div "Email: [EMAIL_ADDRESS][DOMAIN_NAME]" at bounding box center [427, 42] width 69 height 14
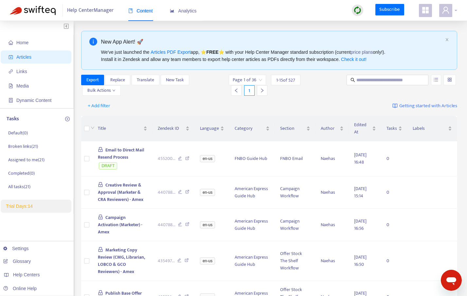
click at [447, 9] on icon "user" at bounding box center [446, 10] width 8 height 8
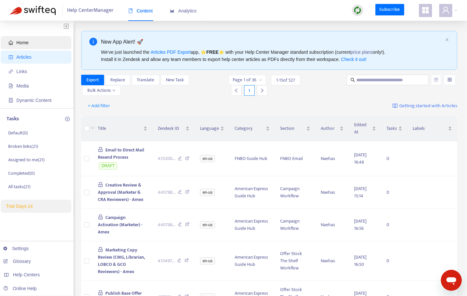
click at [31, 42] on span "Home" at bounding box center [38, 42] width 58 height 13
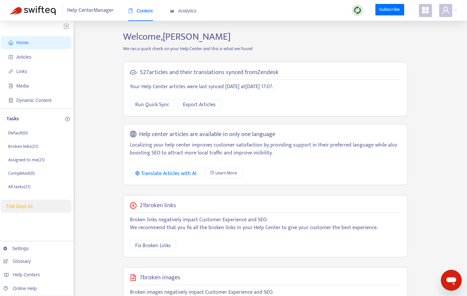
click at [217, 124] on div "Help center articles are available in only one language Localizing your help ce…" at bounding box center [265, 154] width 285 height 61
click at [446, 16] on span at bounding box center [446, 10] width 13 height 13
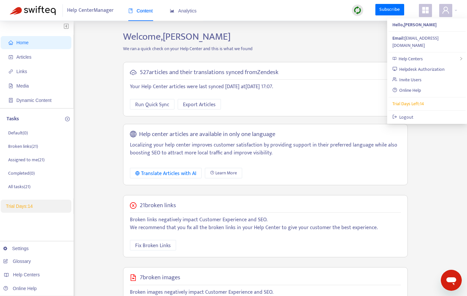
click at [279, 39] on h2 "Welcome, [PERSON_NAME]" at bounding box center [265, 37] width 295 height 12
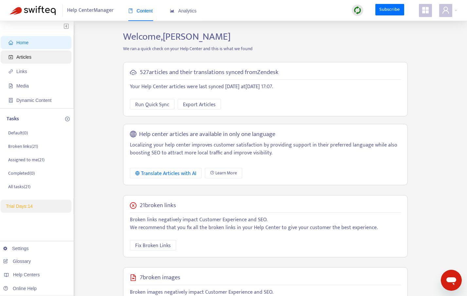
click at [27, 56] on span "Articles" at bounding box center [23, 56] width 15 height 5
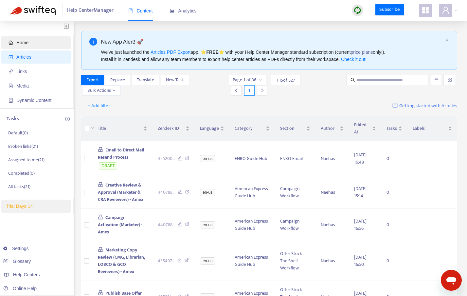
click at [42, 40] on span "Home" at bounding box center [38, 42] width 58 height 13
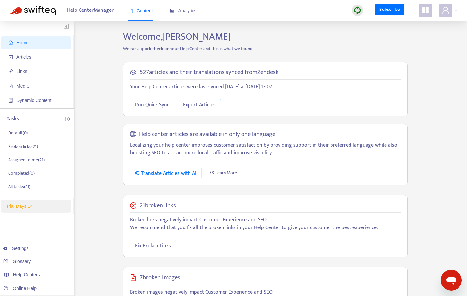
click at [195, 101] on span "Export Articles" at bounding box center [199, 105] width 33 height 8
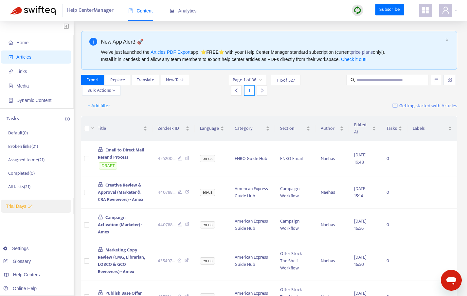
click at [163, 48] on div "We've just launched the Articles PDF Export app, ⭐ FREE ⭐️ with your Help Cente…" at bounding box center [272, 55] width 342 height 14
click at [163, 52] on link "Articles PDF Export" at bounding box center [171, 51] width 40 height 5
click at [424, 10] on icon "appstore" at bounding box center [426, 10] width 8 height 8
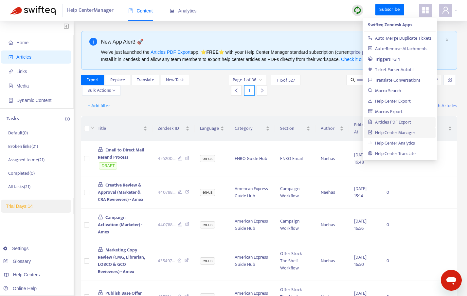
click at [395, 120] on link "Articles PDF Export" at bounding box center [389, 122] width 43 height 8
